Goal: Check status: Check status

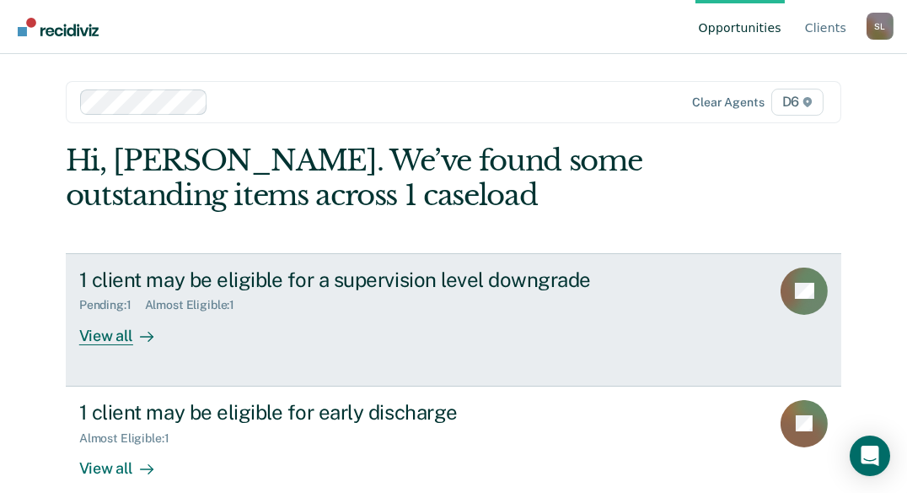
click at [100, 338] on div "View all" at bounding box center [126, 328] width 94 height 33
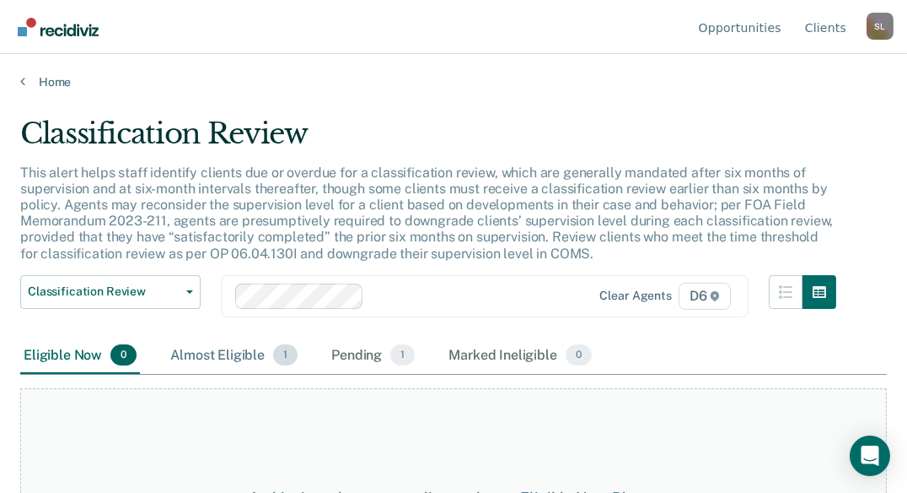
click at [189, 353] on div "Almost Eligible 1" at bounding box center [234, 355] width 134 height 37
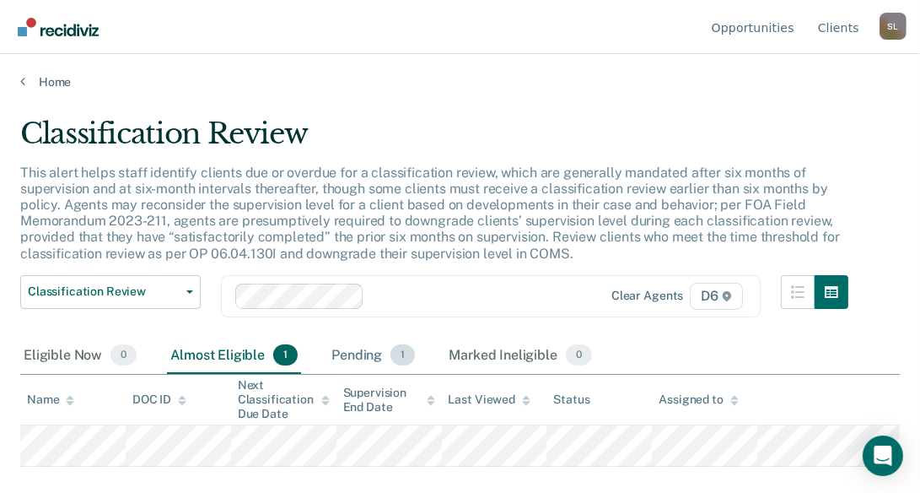
click at [347, 348] on div "Pending 1" at bounding box center [373, 355] width 90 height 37
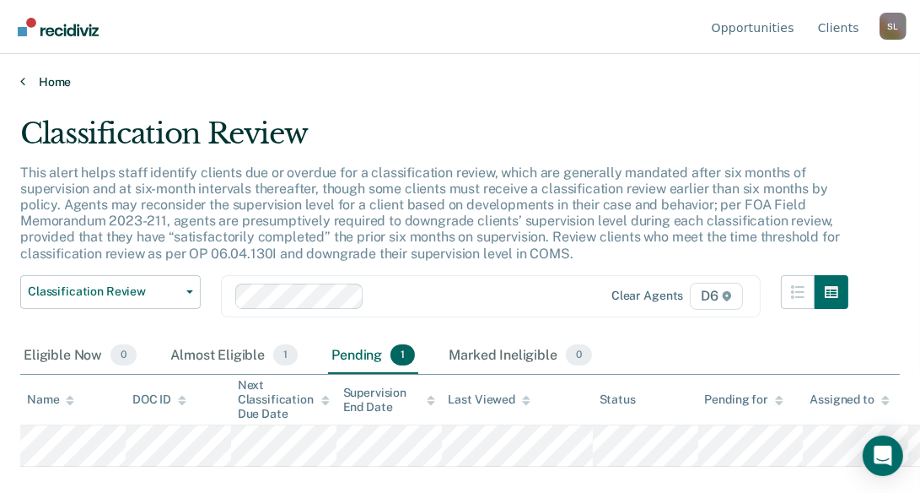
click at [57, 84] on link "Home" at bounding box center [460, 81] width 880 height 15
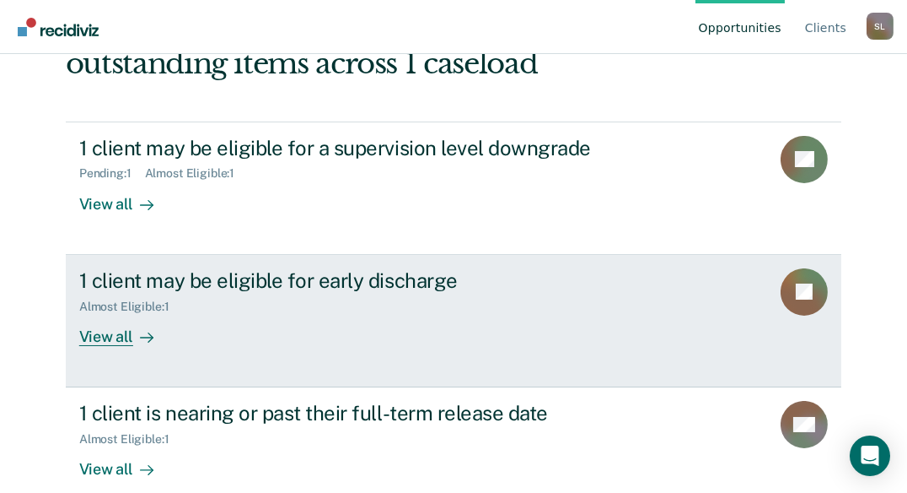
scroll to position [156, 0]
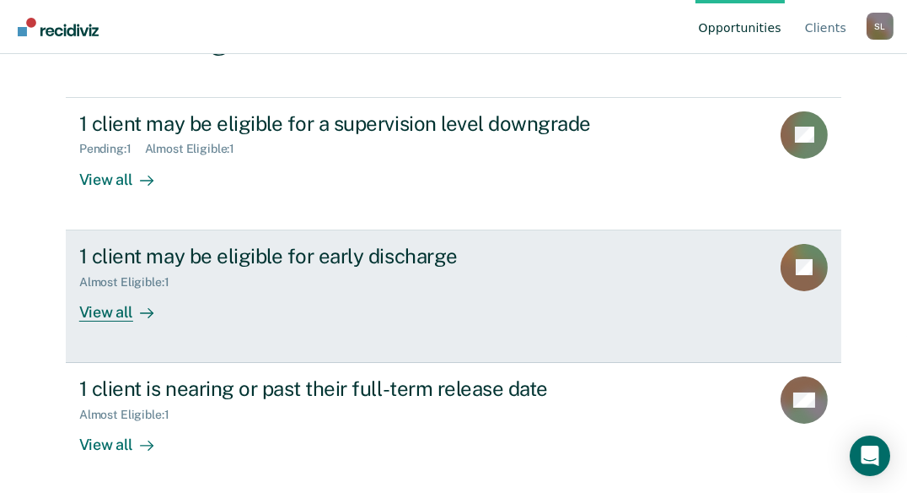
click at [103, 316] on div "View all" at bounding box center [126, 304] width 94 height 33
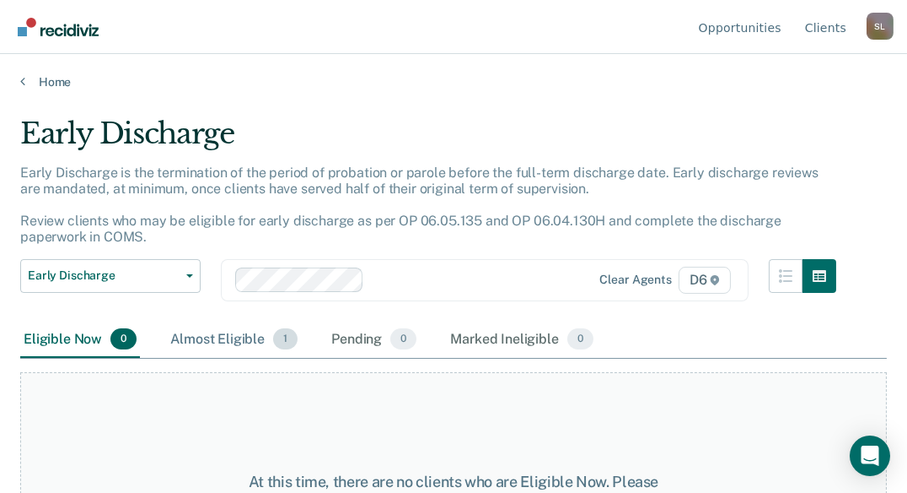
click at [226, 337] on div "Almost Eligible 1" at bounding box center [234, 339] width 134 height 37
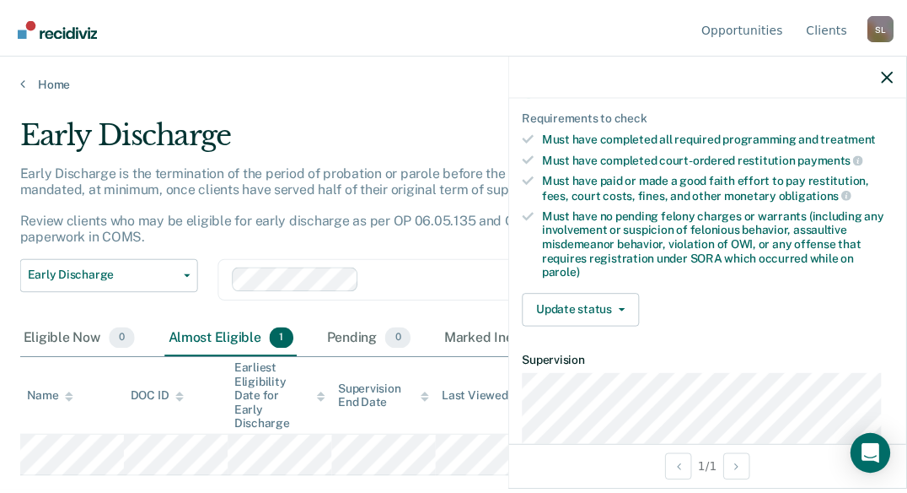
scroll to position [422, 0]
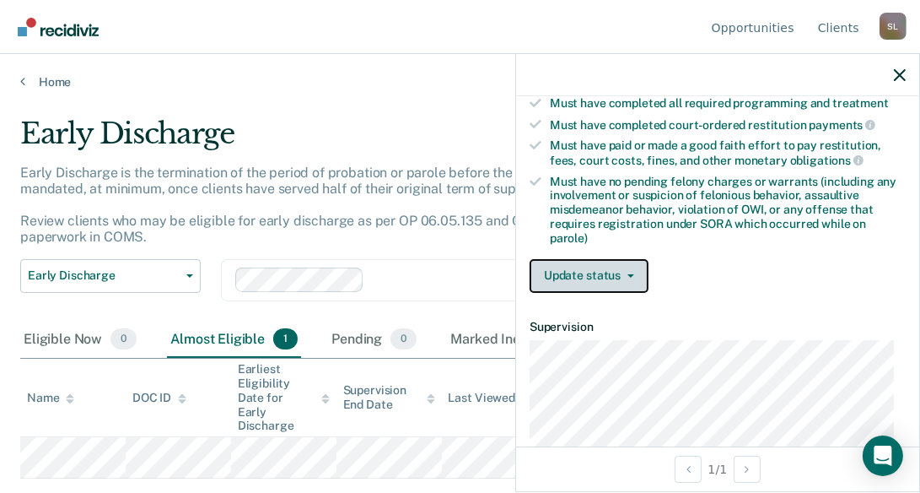
click at [595, 270] on button "Update status" at bounding box center [589, 276] width 119 height 34
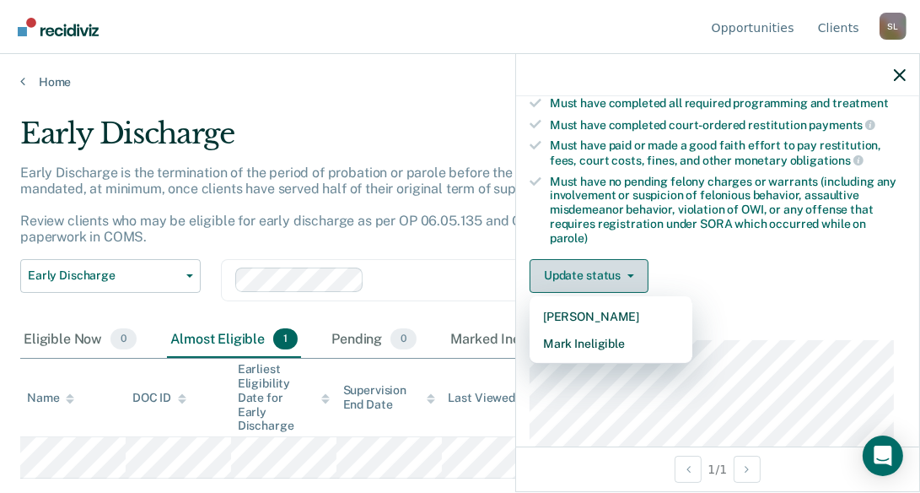
click at [595, 270] on button "Update status" at bounding box center [589, 276] width 119 height 34
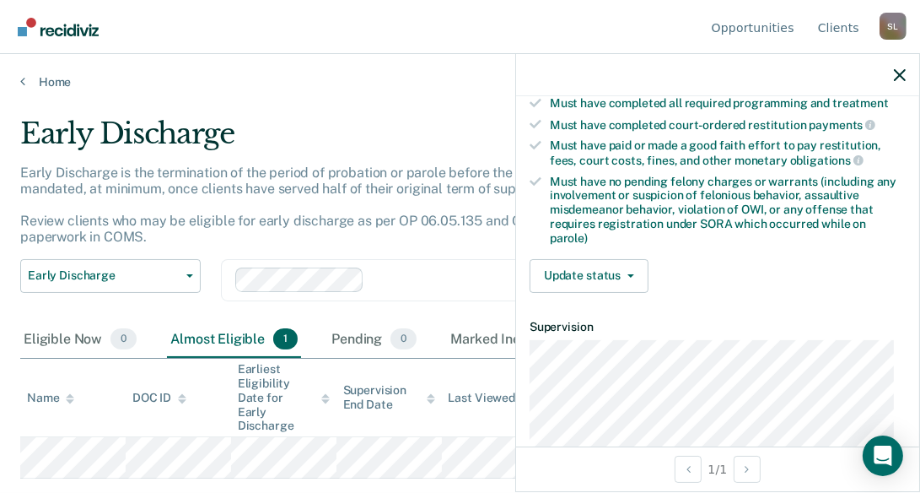
click at [631, 308] on article "JC Early Discharge Almost eligible Validated by data from COMS Needs 30 more da…" at bounding box center [718, 171] width 376 height 953
click at [364, 251] on div "Early Discharge is the termination of the period of probation or parole before …" at bounding box center [434, 211] width 828 height 94
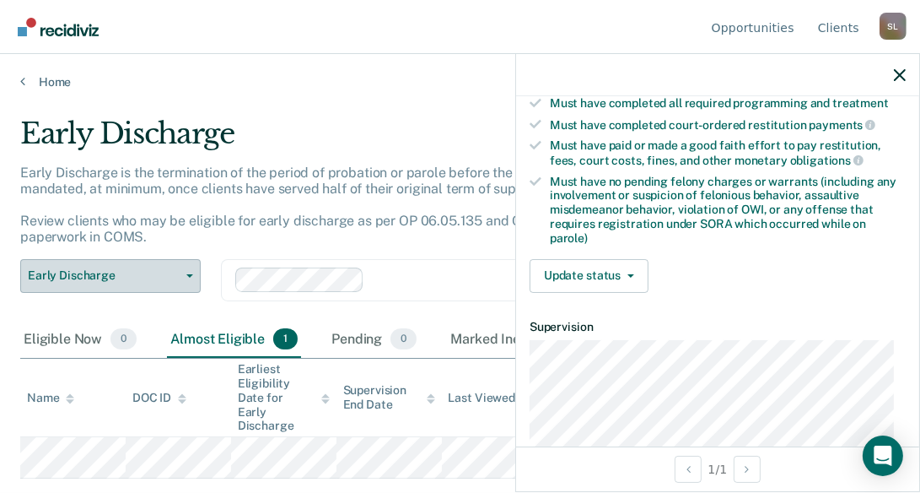
drag, startPoint x: 224, startPoint y: 229, endPoint x: 176, endPoint y: 262, distance: 58.2
click at [220, 232] on div "Early Discharge is the termination of the period of probation or parole before …" at bounding box center [434, 211] width 828 height 94
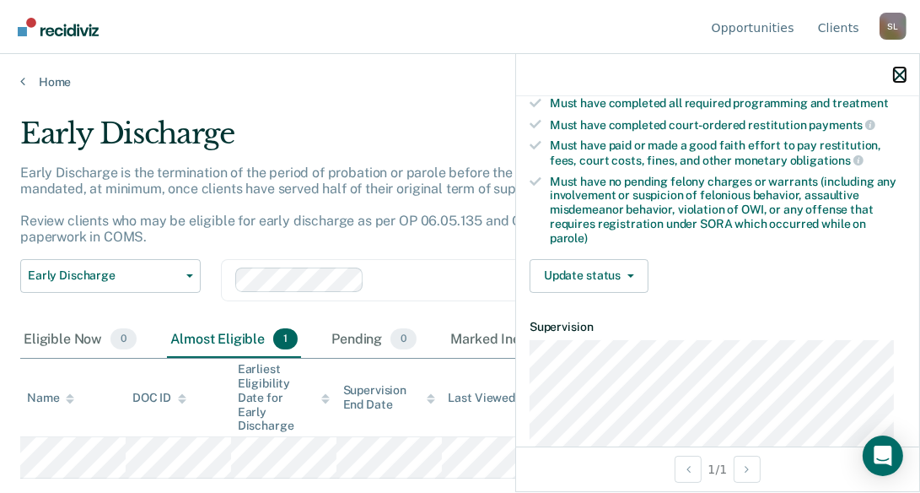
click at [901, 78] on icon "button" at bounding box center [900, 75] width 12 height 12
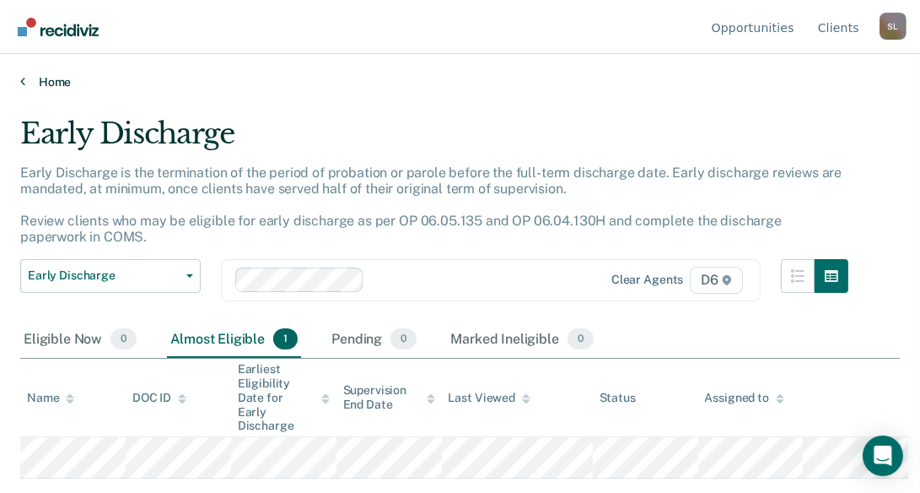
click at [25, 78] on link "Home" at bounding box center [460, 81] width 880 height 15
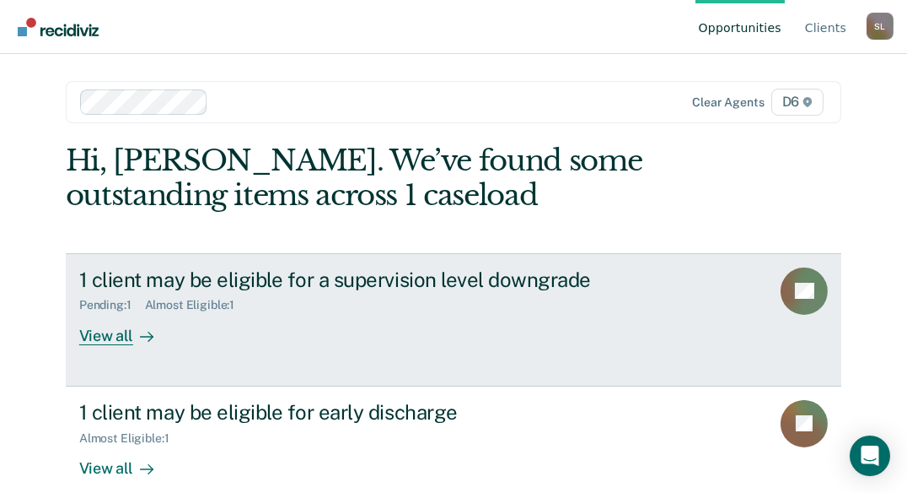
scroll to position [84, 0]
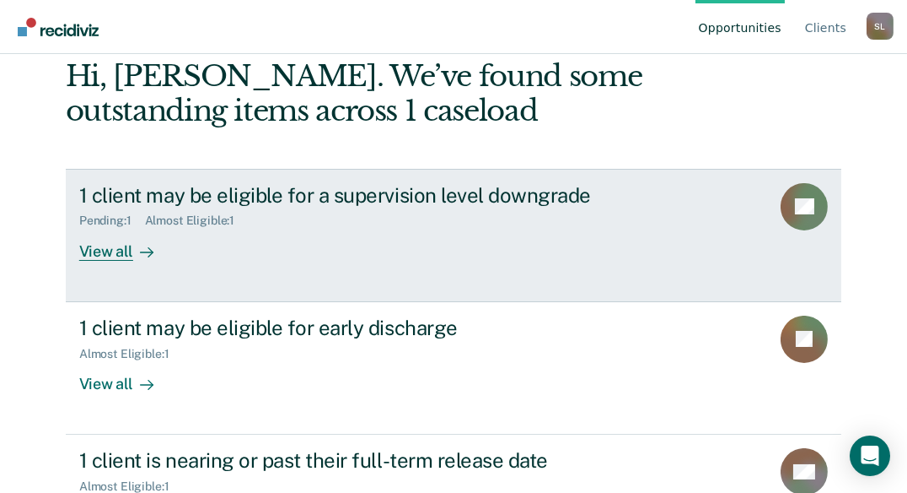
click at [98, 217] on div "Pending : 1" at bounding box center [112, 220] width 66 height 14
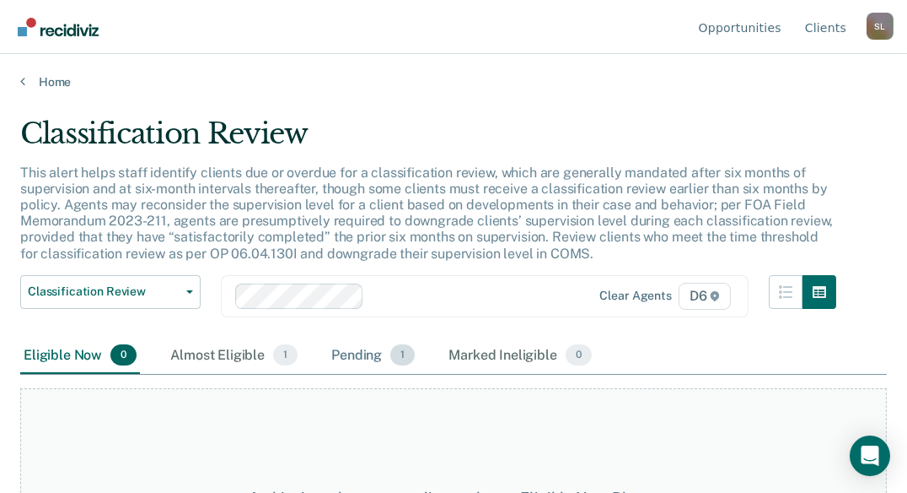
click at [348, 348] on div "Pending 1" at bounding box center [373, 355] width 90 height 37
